Goal: Find specific page/section: Find specific page/section

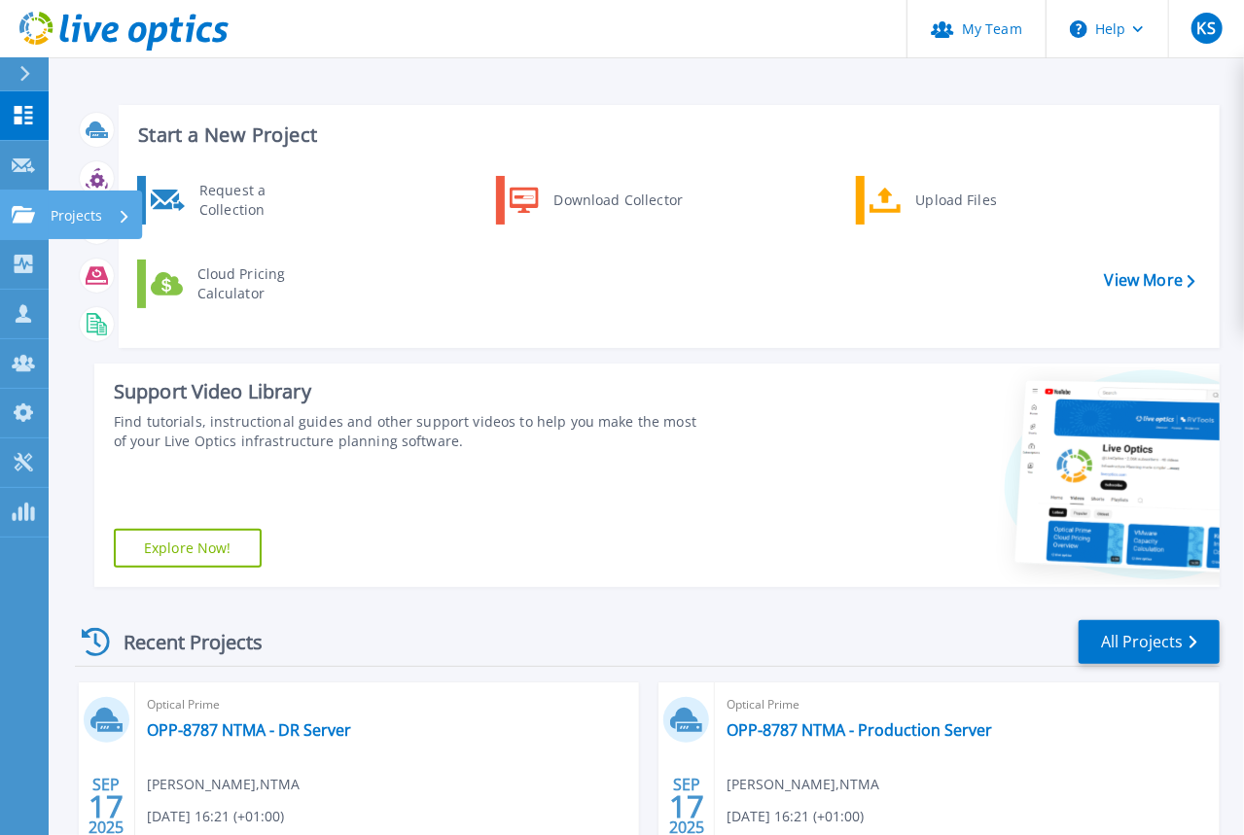
click at [85, 224] on p "Projects" at bounding box center [77, 216] width 52 height 51
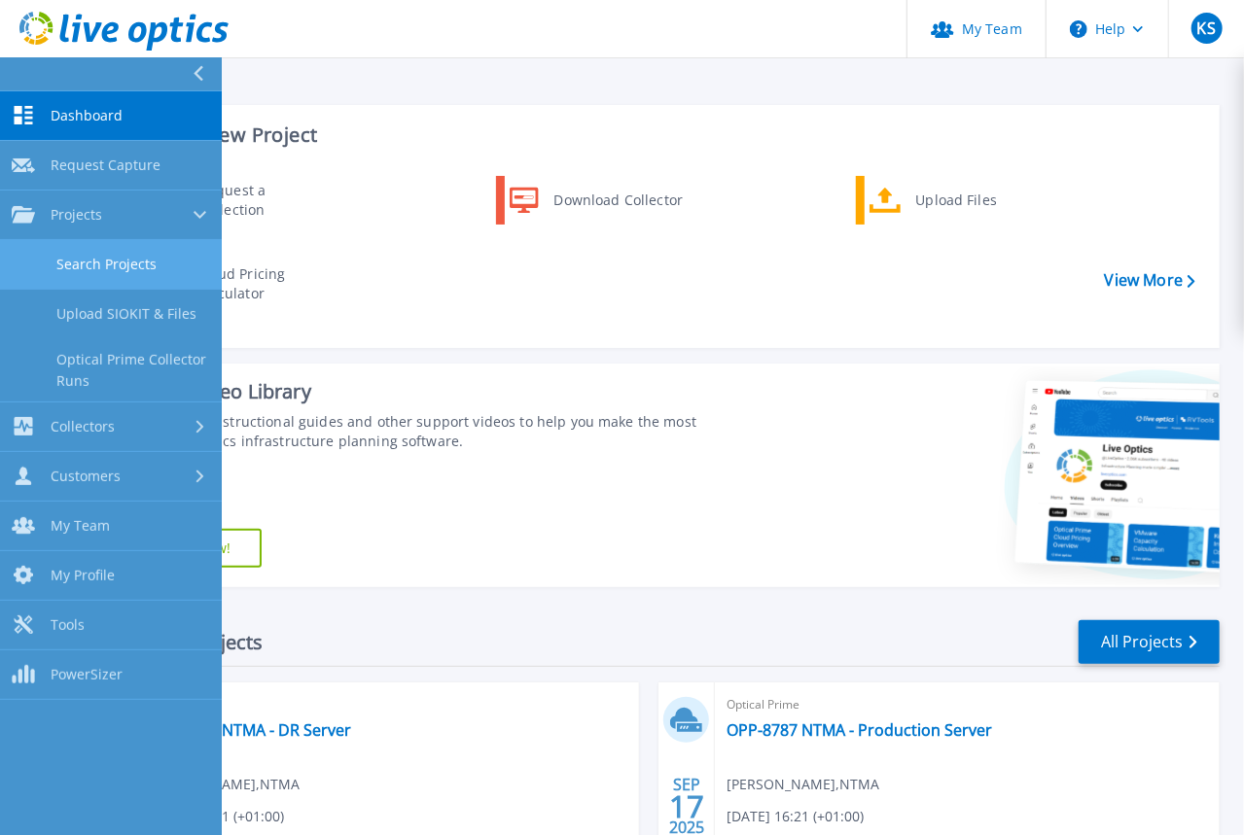
click at [104, 271] on link "Search Projects" at bounding box center [111, 265] width 222 height 50
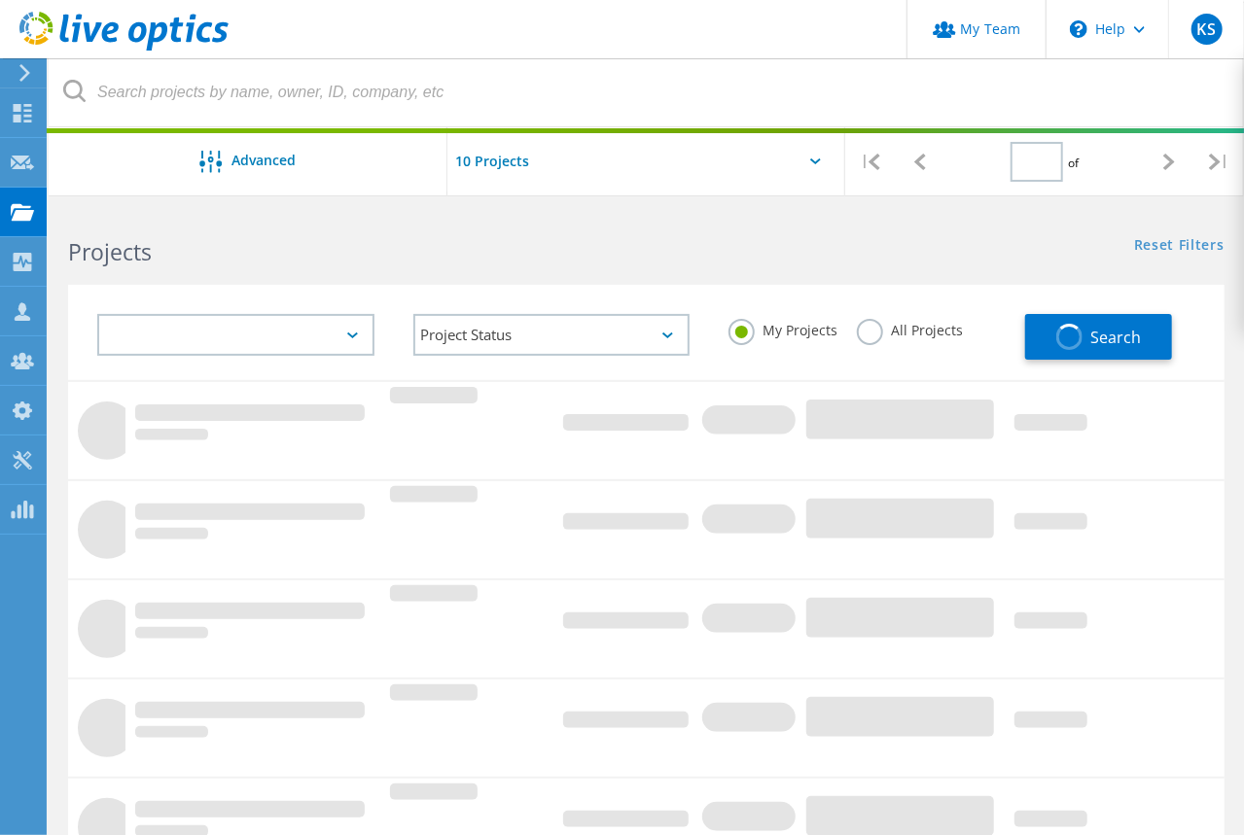
type input "1"
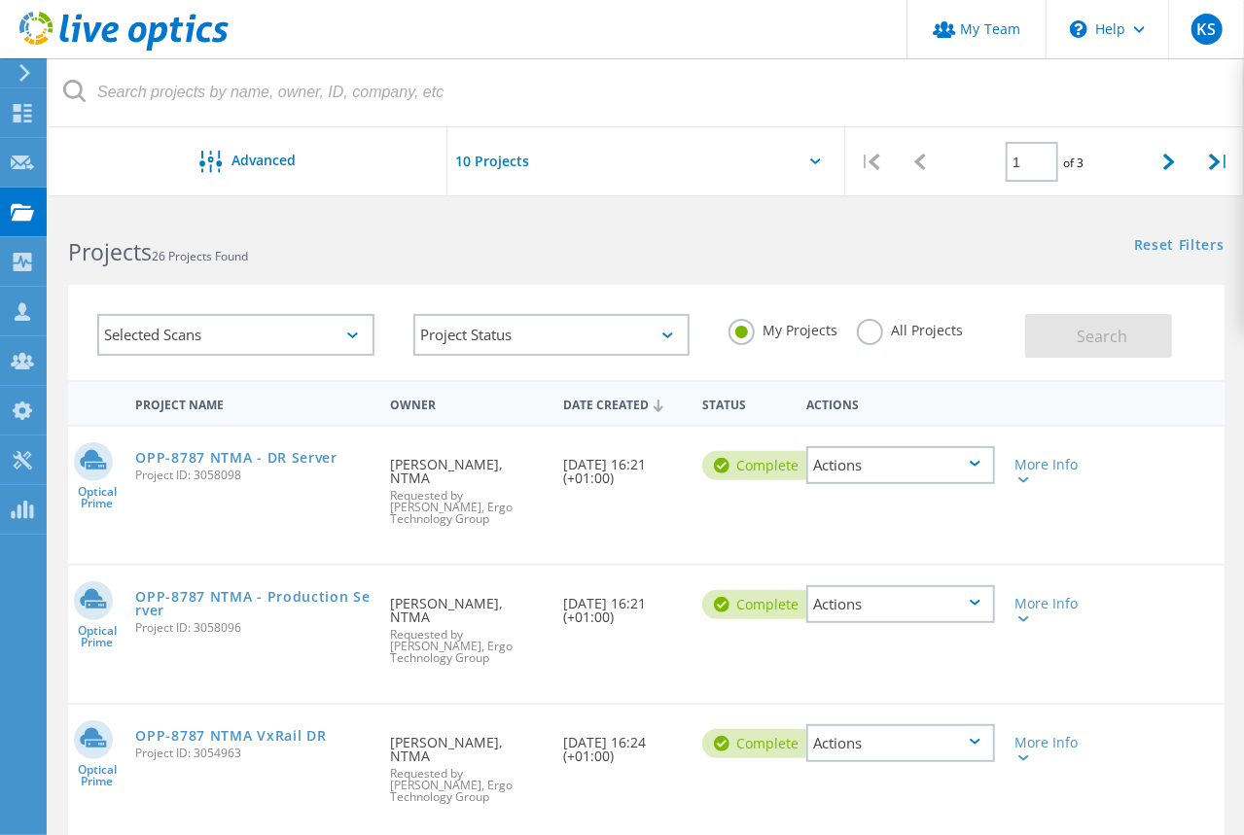
click at [864, 331] on label "All Projects" at bounding box center [910, 328] width 106 height 18
click at [0, 0] on input "All Projects" at bounding box center [0, 0] width 0 height 0
click at [1103, 331] on span "Search" at bounding box center [1102, 336] width 51 height 21
